Goal: Information Seeking & Learning: Learn about a topic

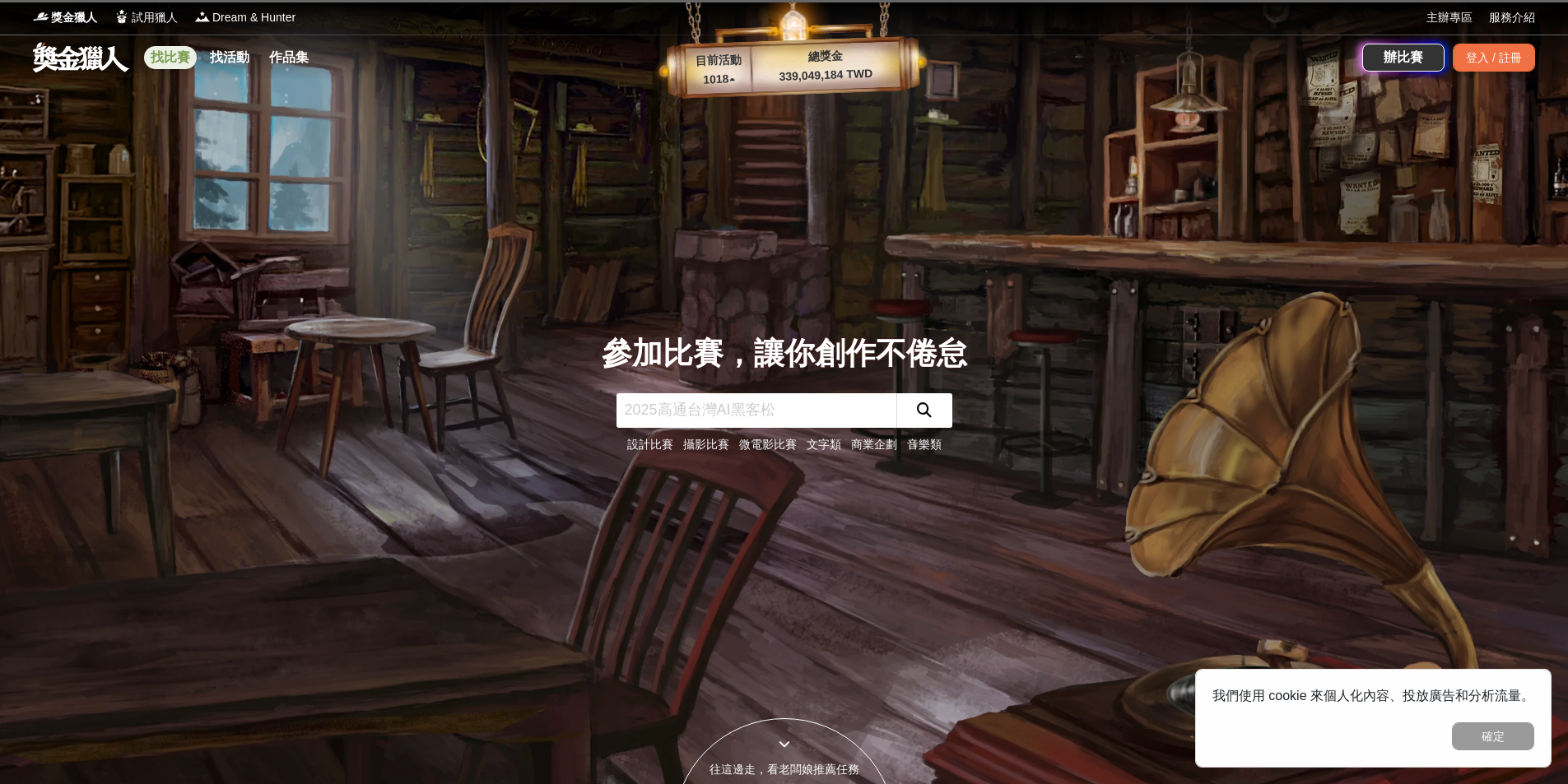
click at [164, 60] on link "找比賽" at bounding box center [170, 57] width 53 height 23
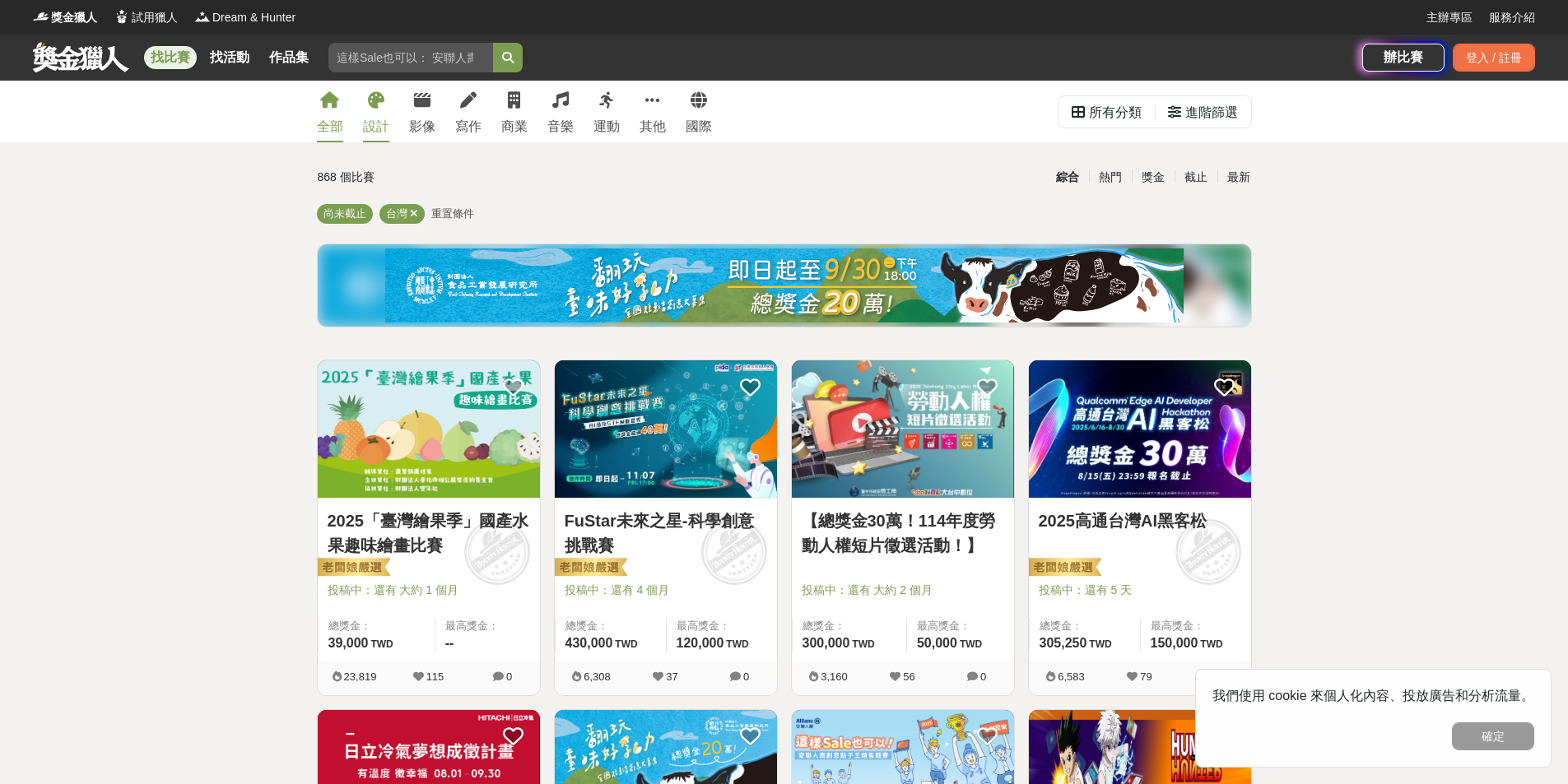
click at [381, 110] on link "設計" at bounding box center [376, 111] width 26 height 61
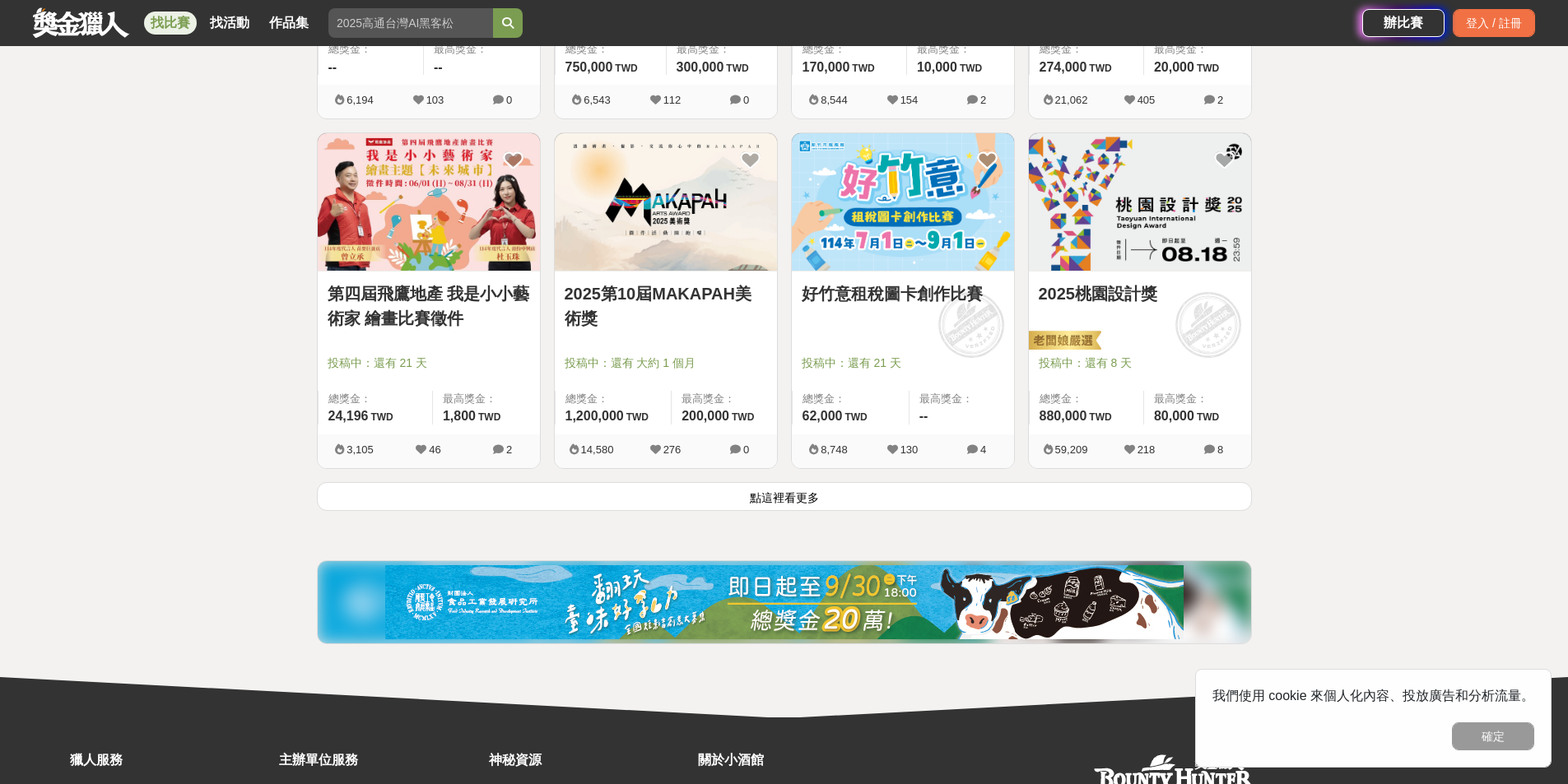
scroll to position [1974, 0]
click at [794, 493] on button "點這裡看更多" at bounding box center [784, 495] width 936 height 29
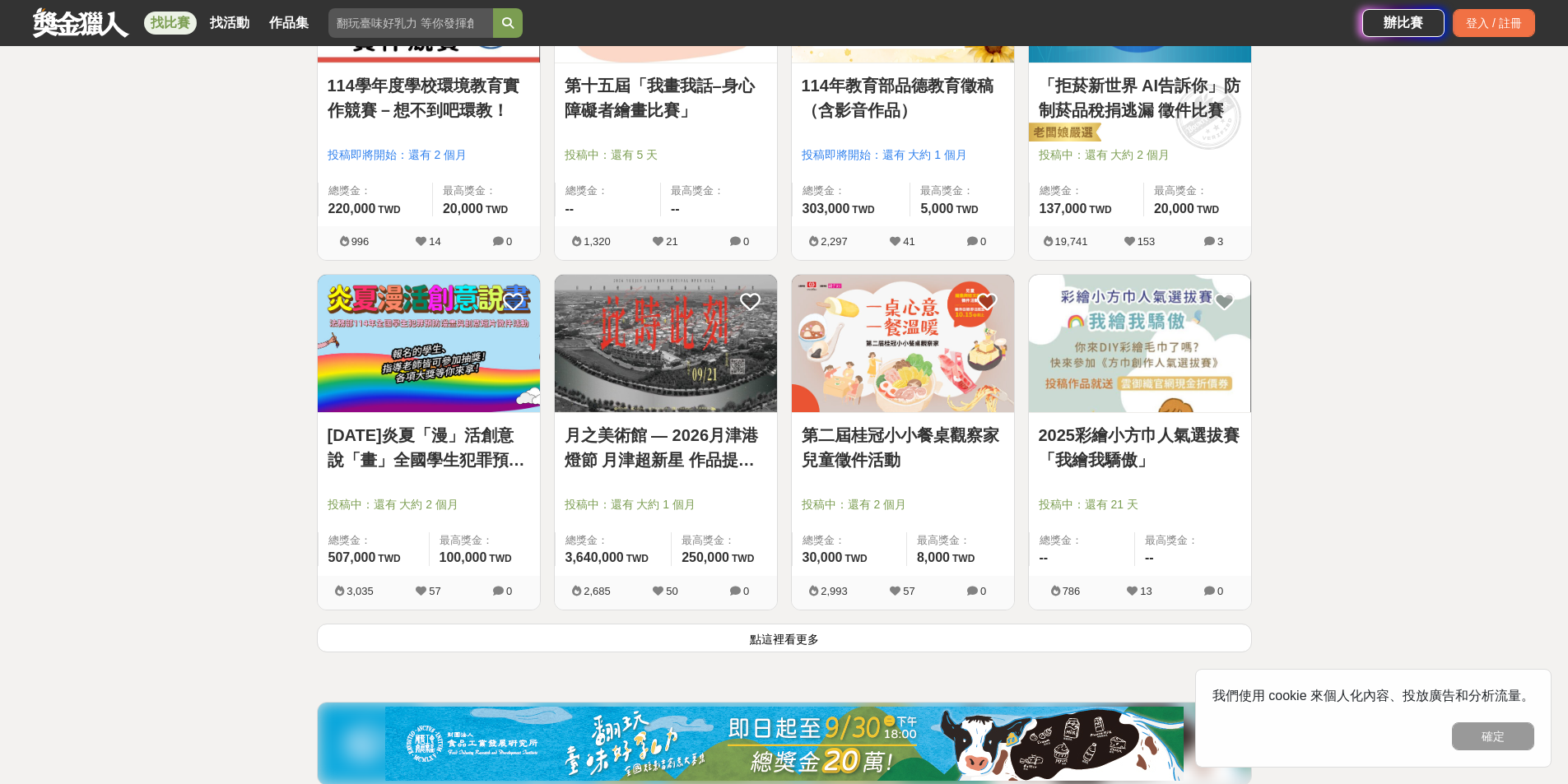
scroll to position [4113, 0]
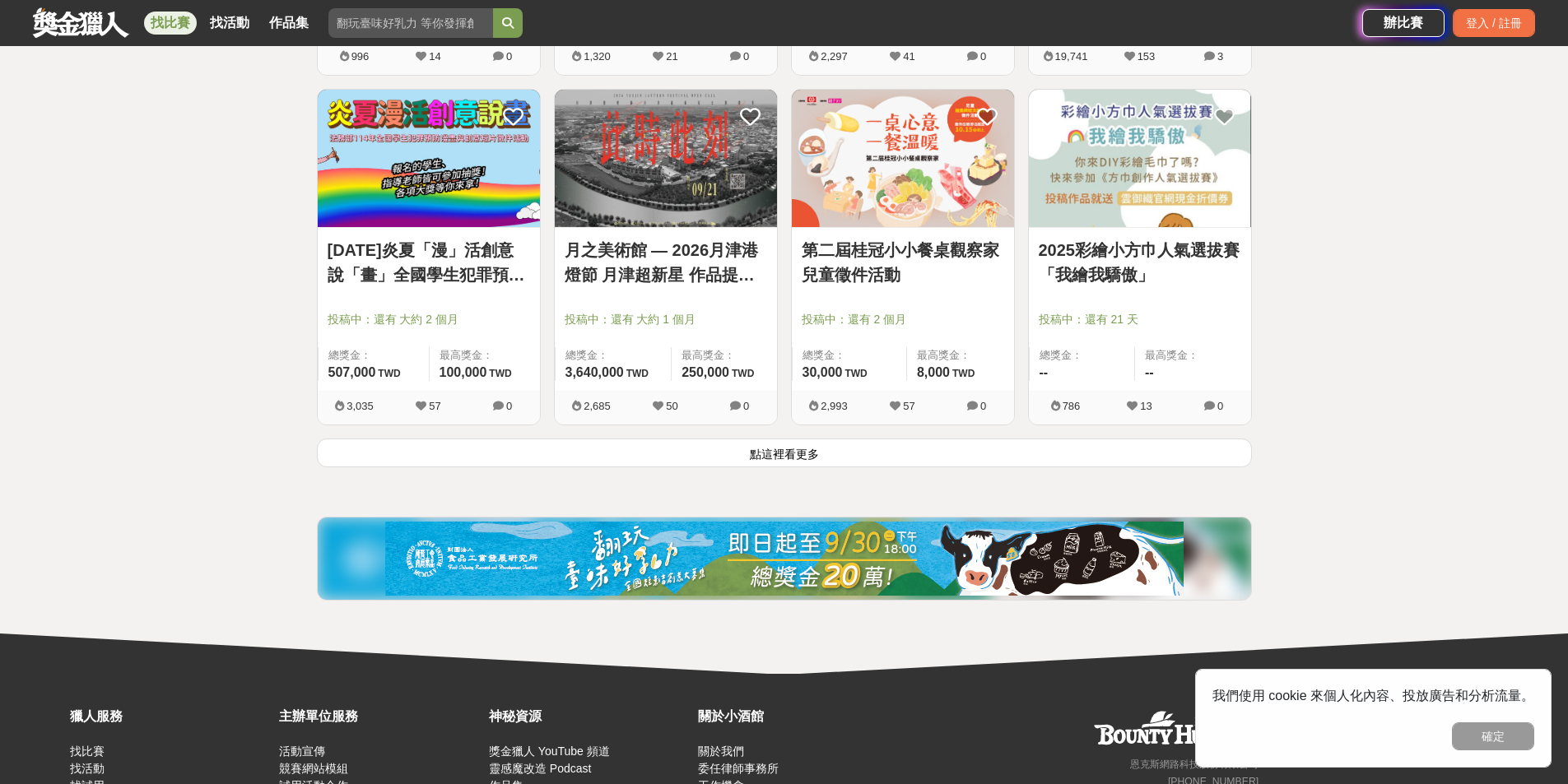
click at [862, 444] on button "點這裡看更多" at bounding box center [784, 452] width 936 height 29
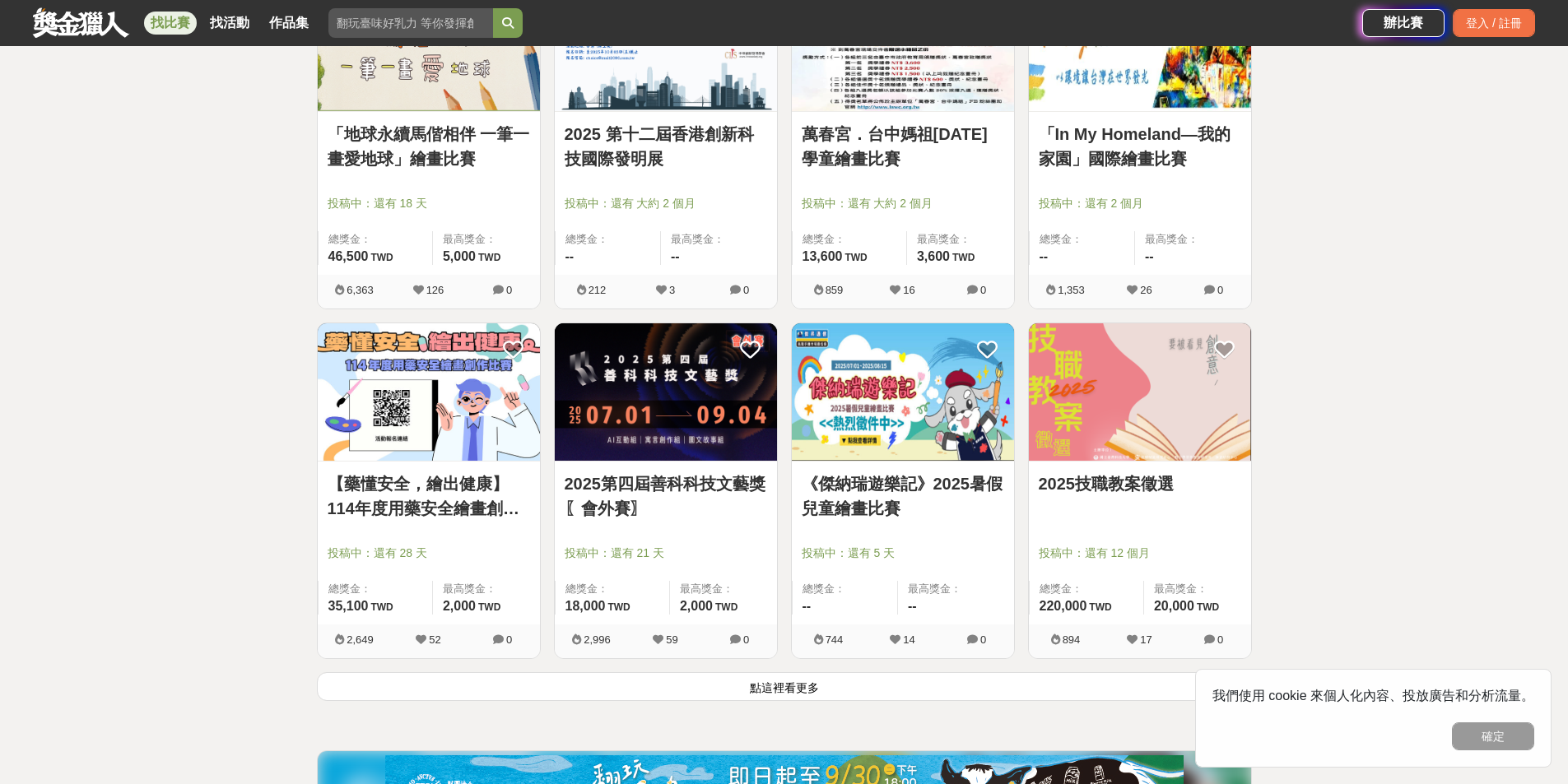
scroll to position [6006, 0]
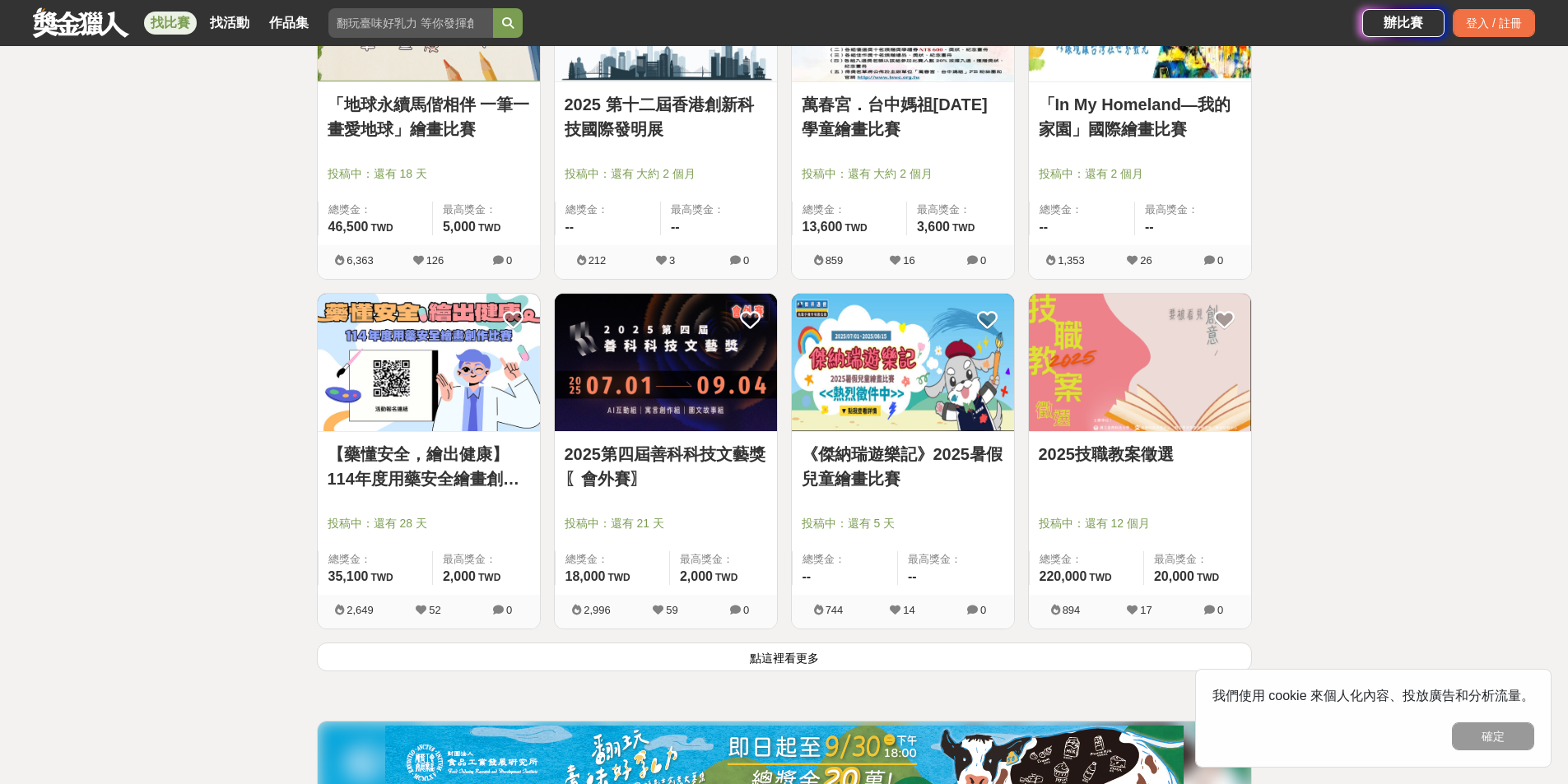
click at [786, 667] on button "點這裡看更多" at bounding box center [784, 657] width 936 height 29
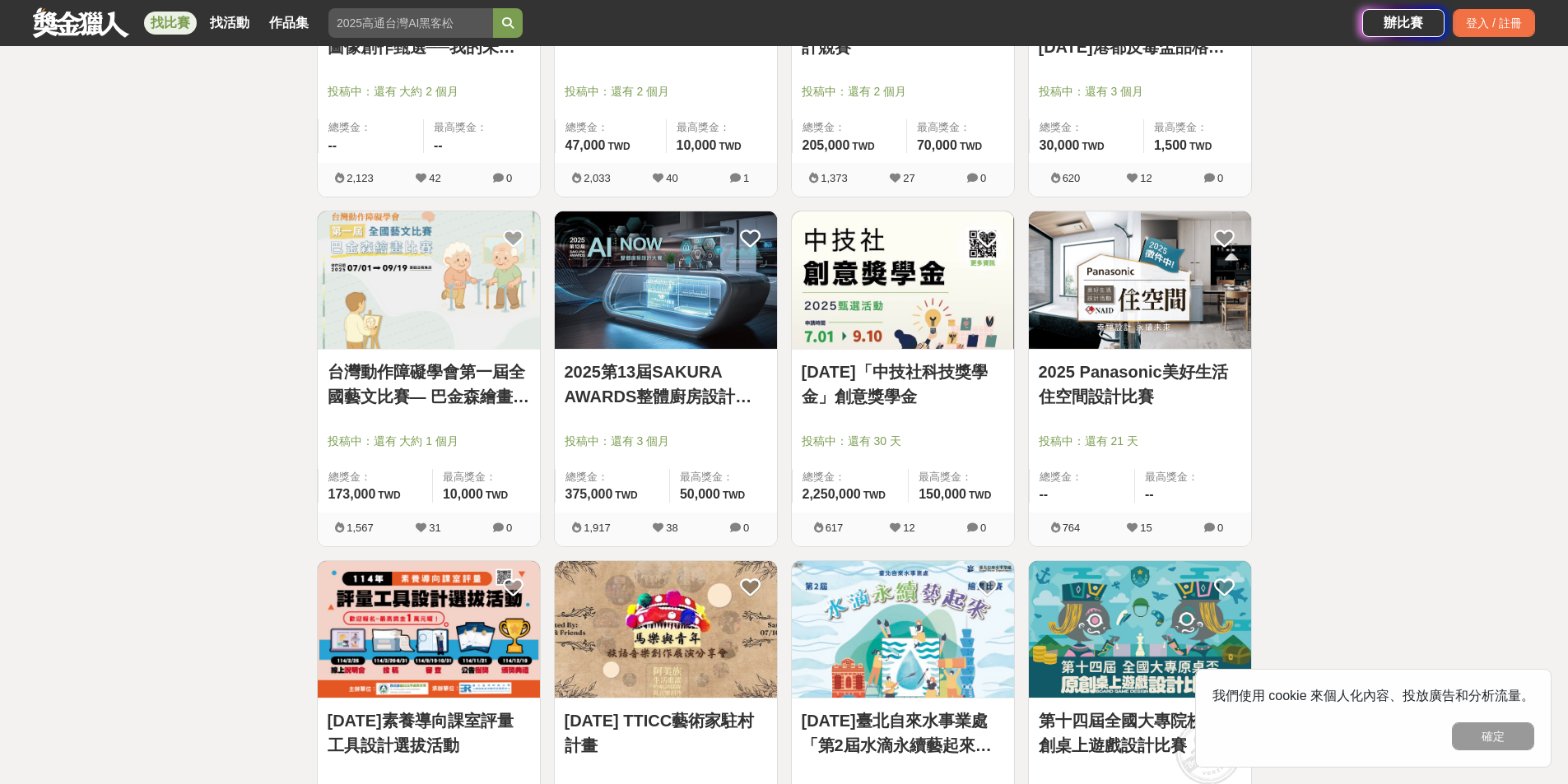
scroll to position [8391, 0]
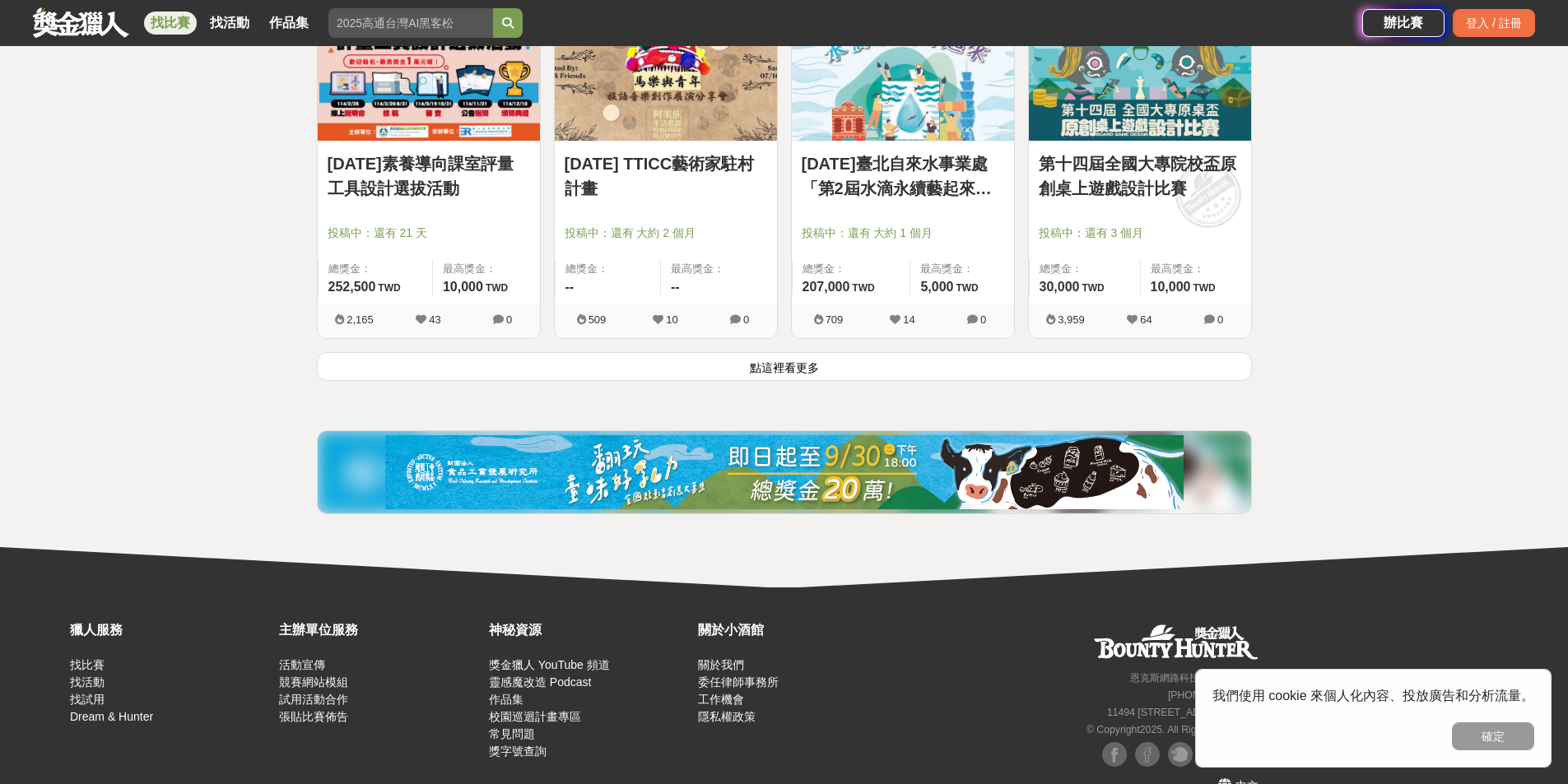
click at [824, 369] on button "點這裡看更多" at bounding box center [784, 366] width 936 height 29
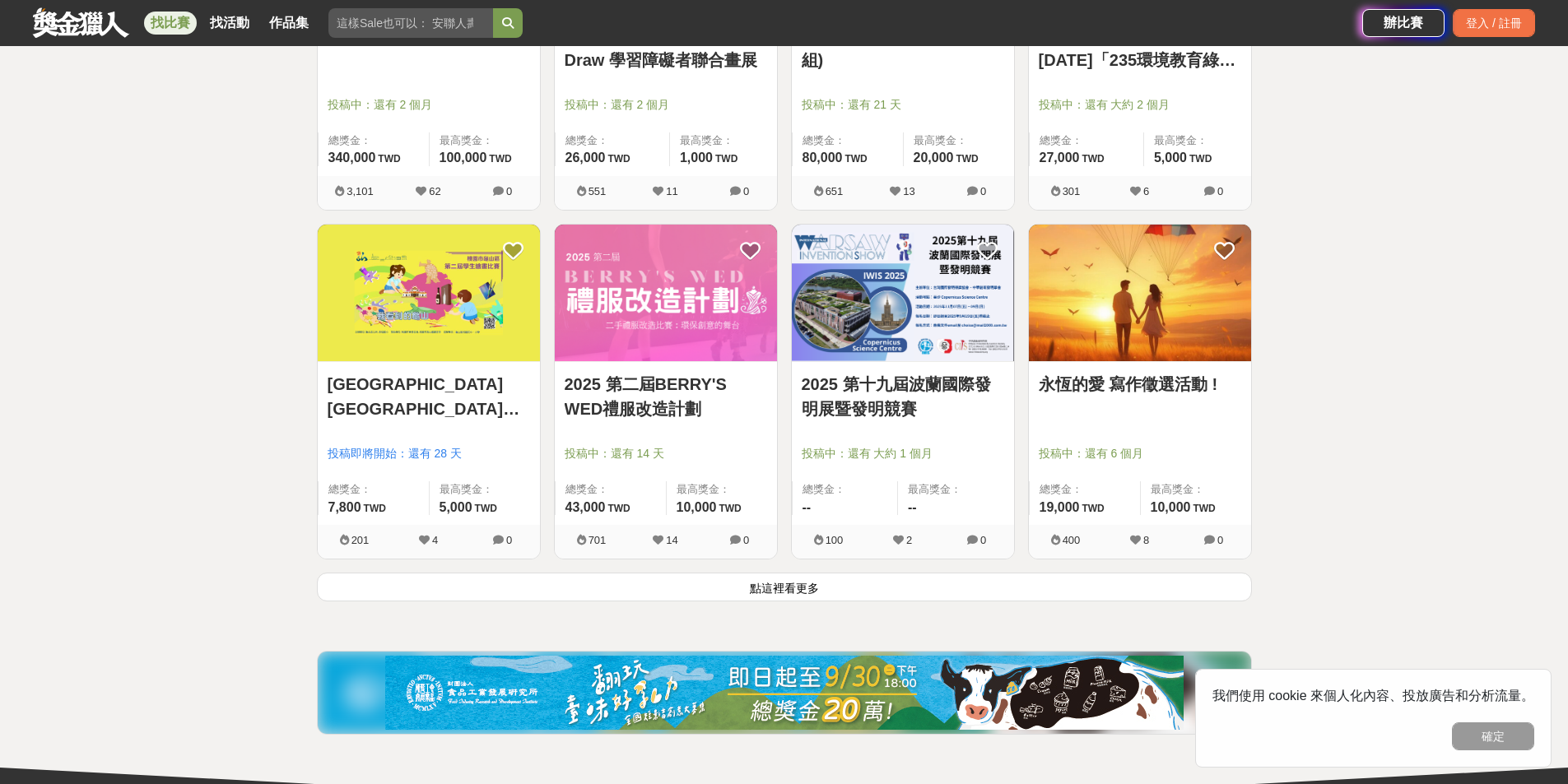
scroll to position [10268, 0]
click at [817, 583] on button "點這裡看更多" at bounding box center [784, 586] width 936 height 29
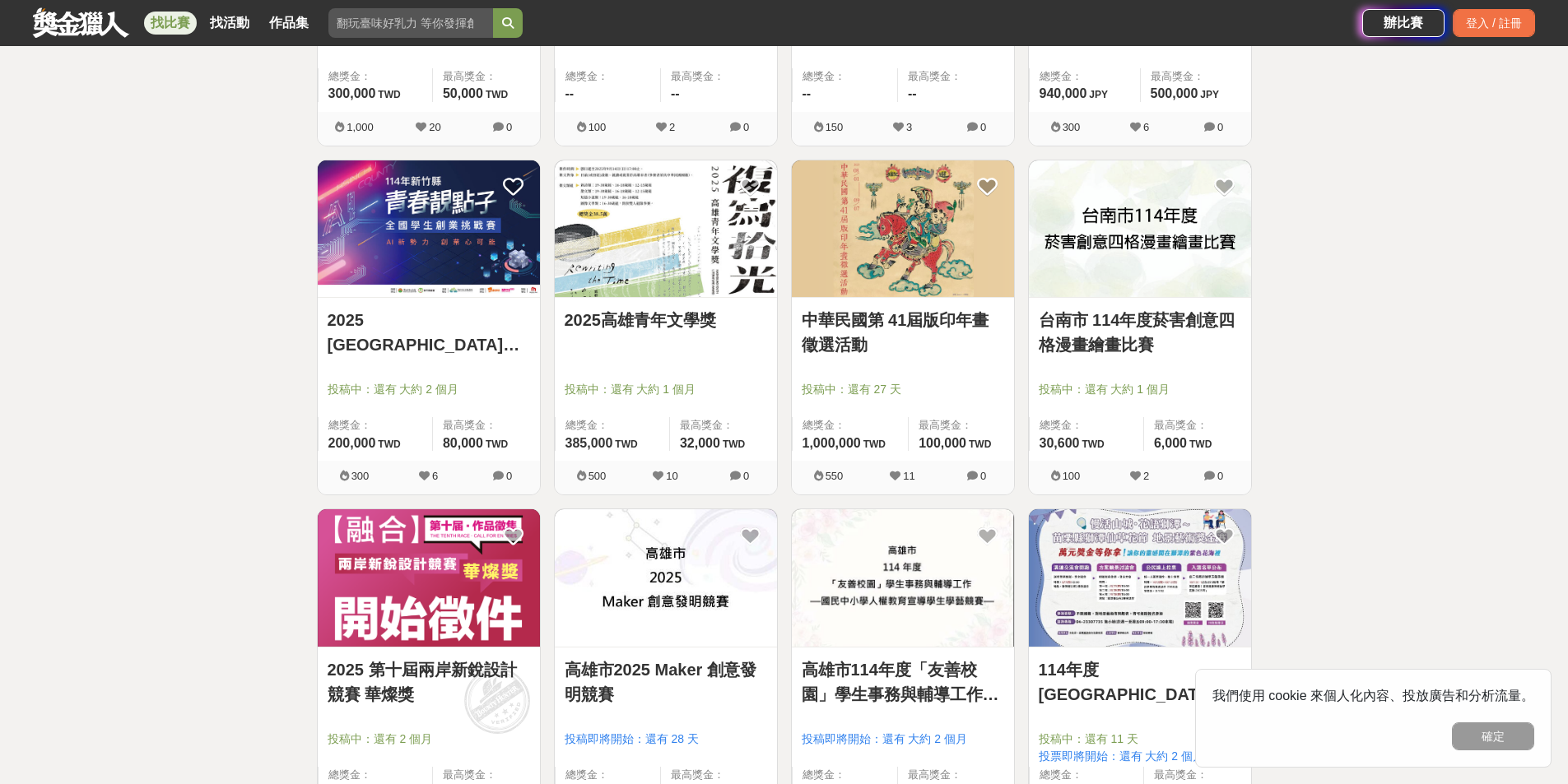
scroll to position [12160, 0]
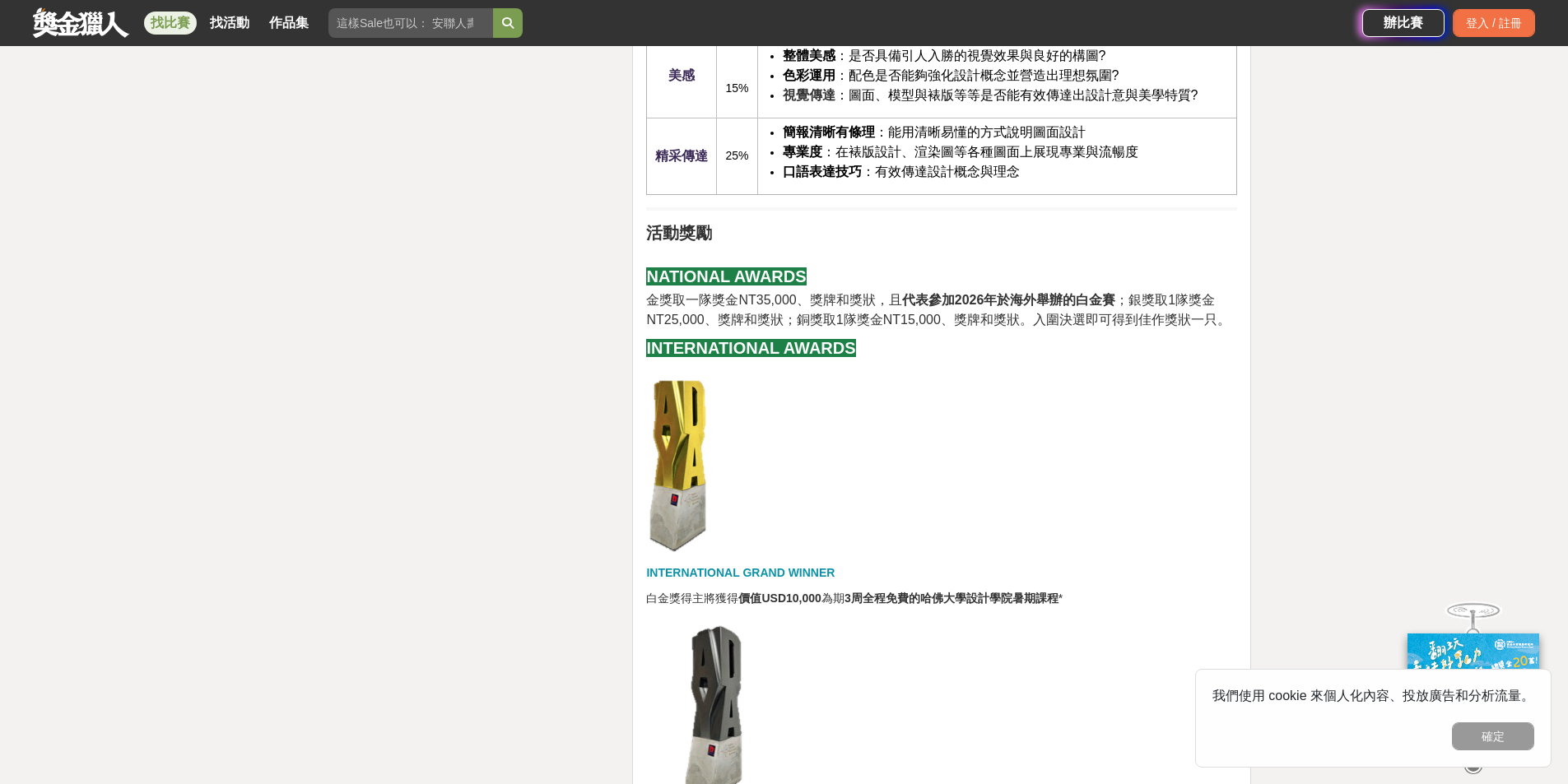
scroll to position [3209, 0]
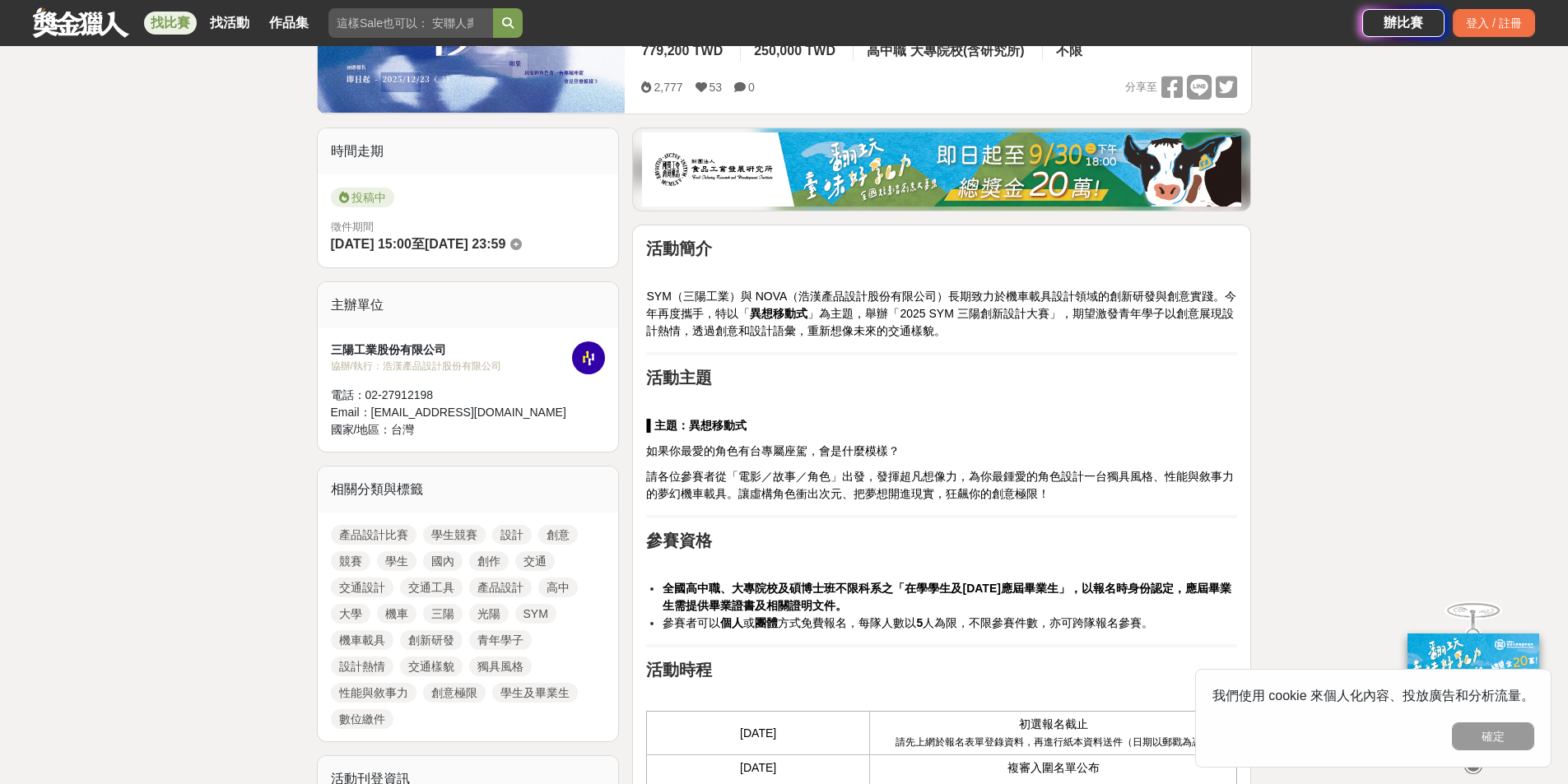
scroll to position [247, 0]
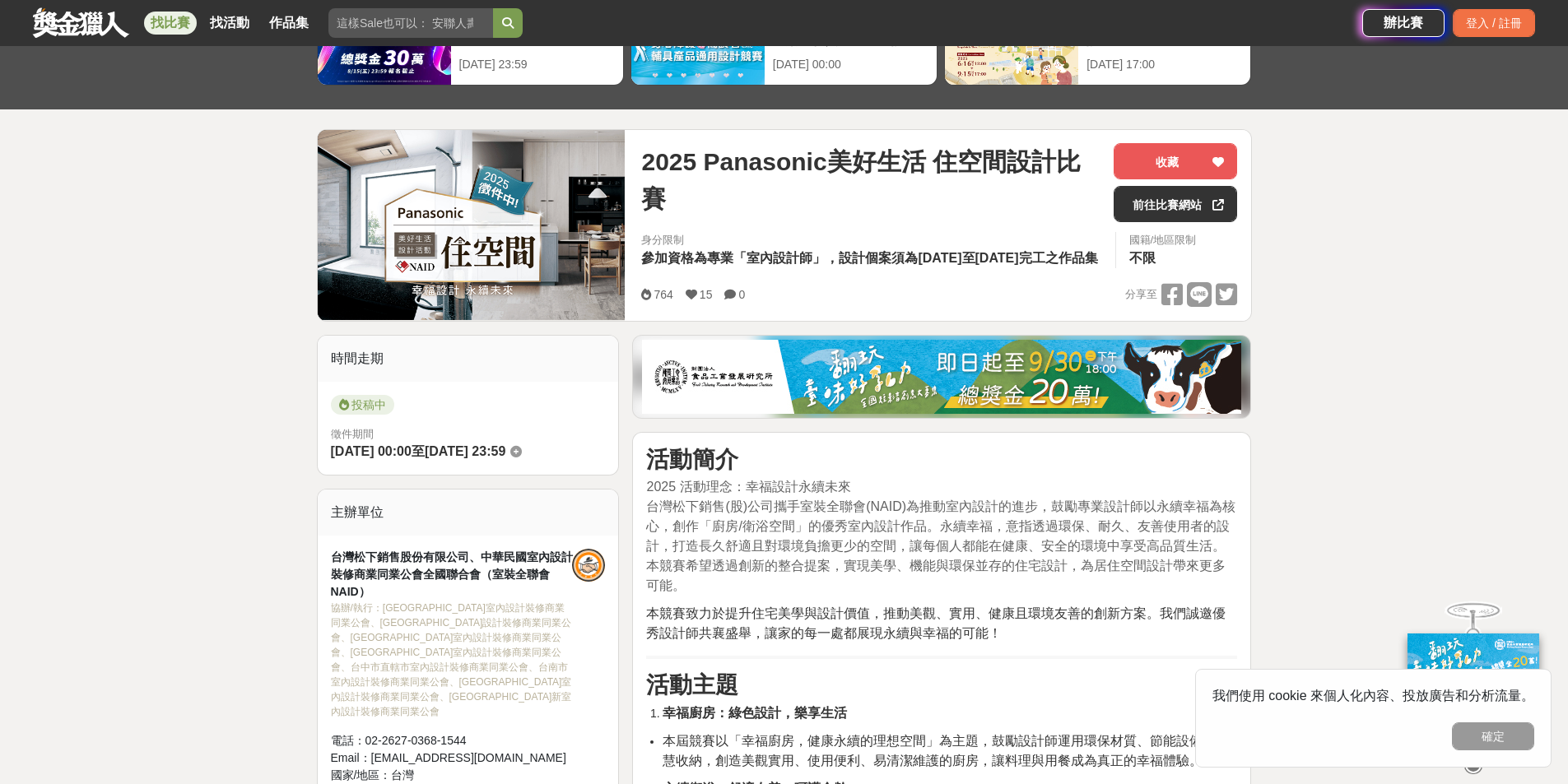
scroll to position [412, 0]
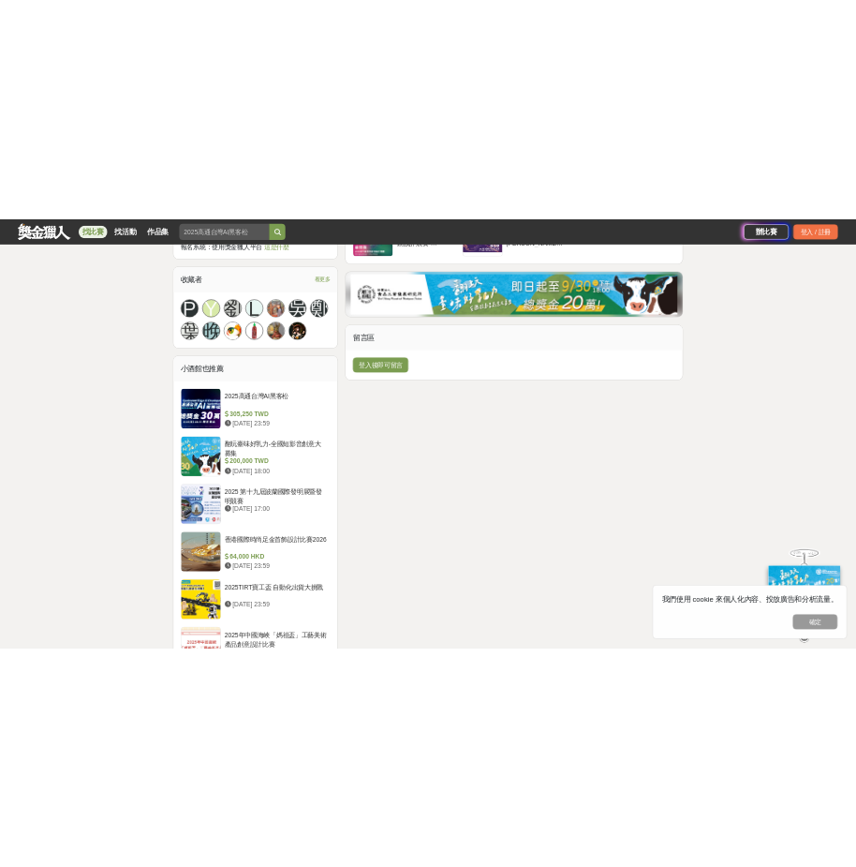
scroll to position [2999, 0]
